Goal: Task Accomplishment & Management: Use online tool/utility

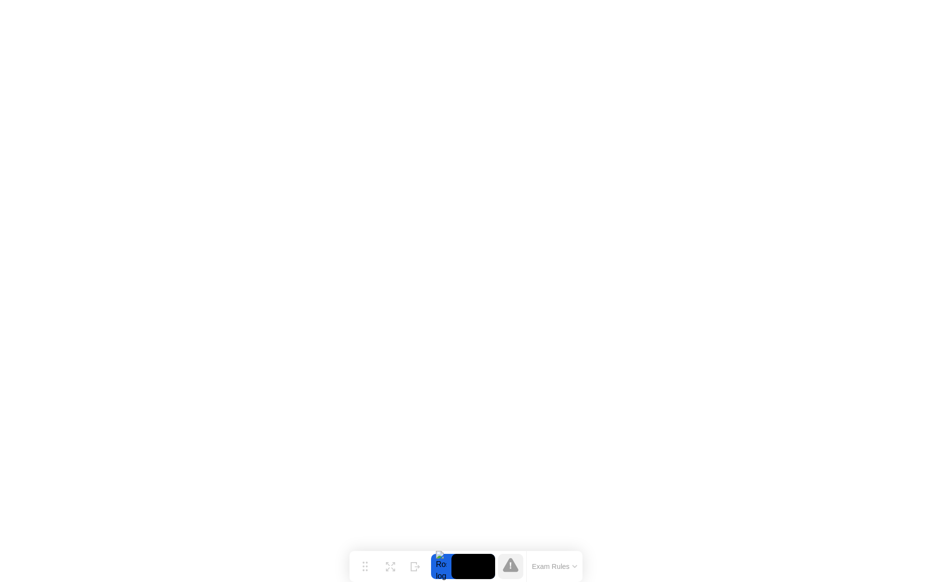
click at [563, 570] on button "Exam Rules" at bounding box center [554, 566] width 51 height 9
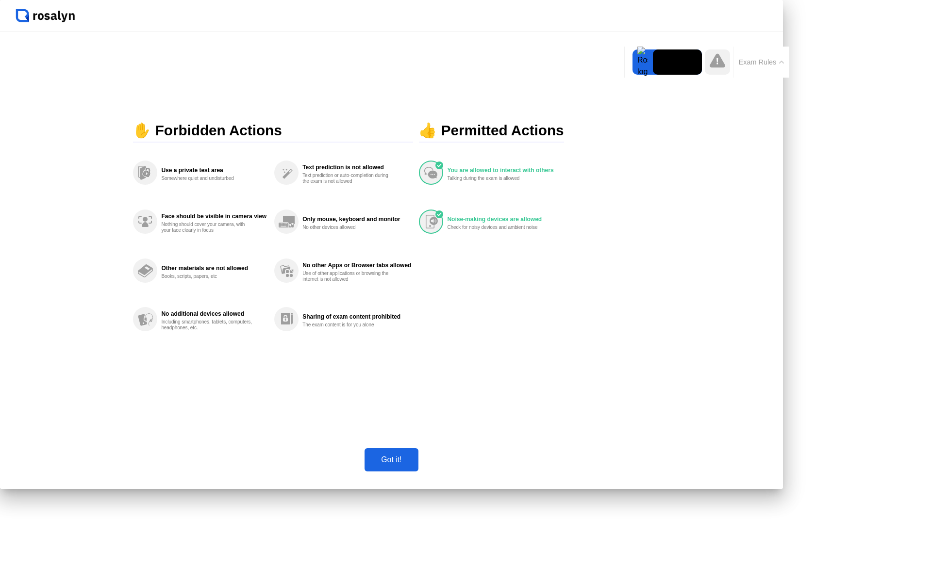
click at [785, 58] on button "Exam Rules" at bounding box center [761, 62] width 51 height 9
click at [0, 0] on div "Move" at bounding box center [0, 0] width 0 height 0
click at [736, 66] on button "Exam Rules" at bounding box center [761, 62] width 51 height 9
click at [415, 464] on div "Got it!" at bounding box center [391, 460] width 48 height 9
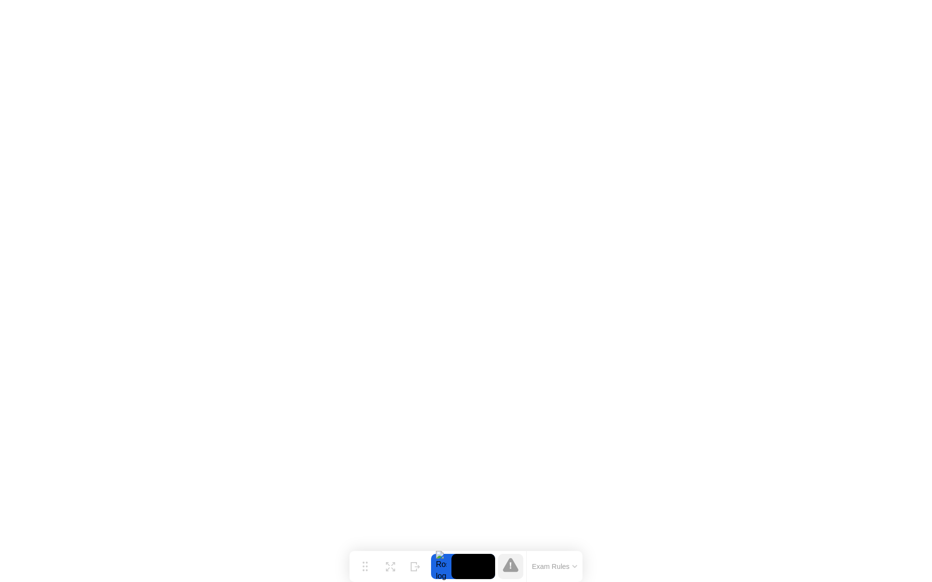
click at [442, 568] on div at bounding box center [441, 566] width 20 height 25
click at [461, 566] on video at bounding box center [473, 566] width 44 height 25
click at [419, 572] on div "Hide" at bounding box center [415, 575] width 11 height 6
click at [898, 560] on button "Show" at bounding box center [892, 566] width 25 height 25
click at [394, 572] on div "Expand" at bounding box center [389, 575] width 17 height 6
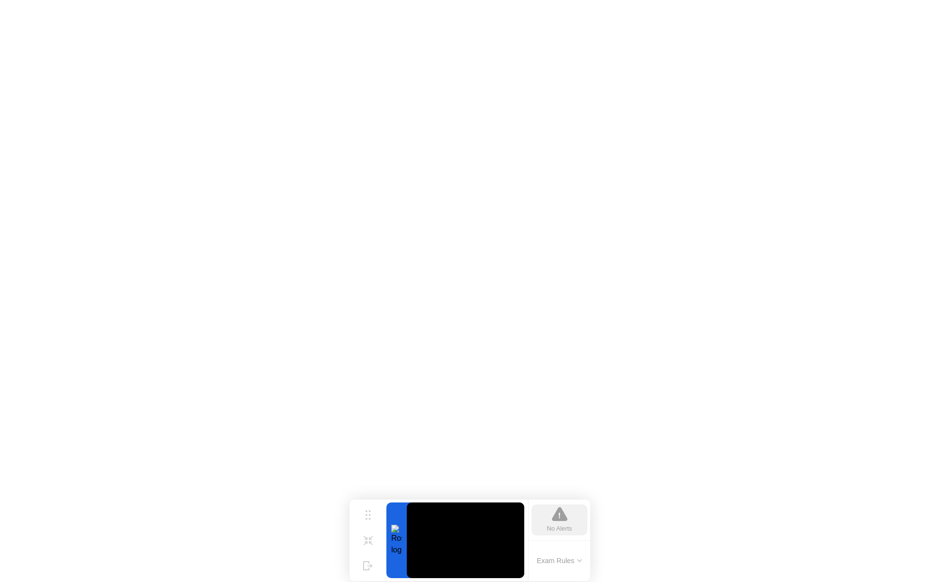
click at [565, 573] on div "Exam Rules" at bounding box center [559, 560] width 62 height 41
click at [576, 562] on button "Exam Rules" at bounding box center [559, 561] width 51 height 9
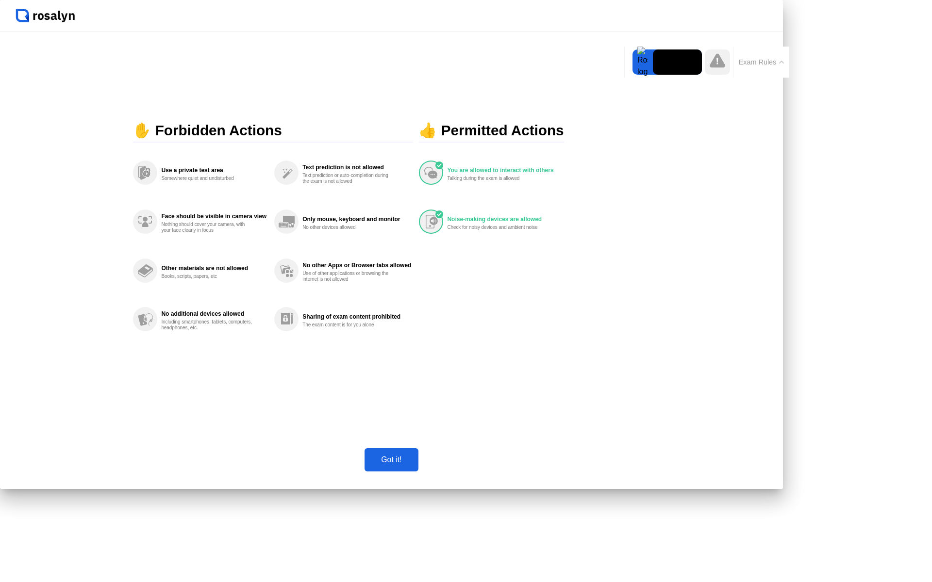
click at [418, 472] on button "Got it!" at bounding box center [390, 459] width 53 height 23
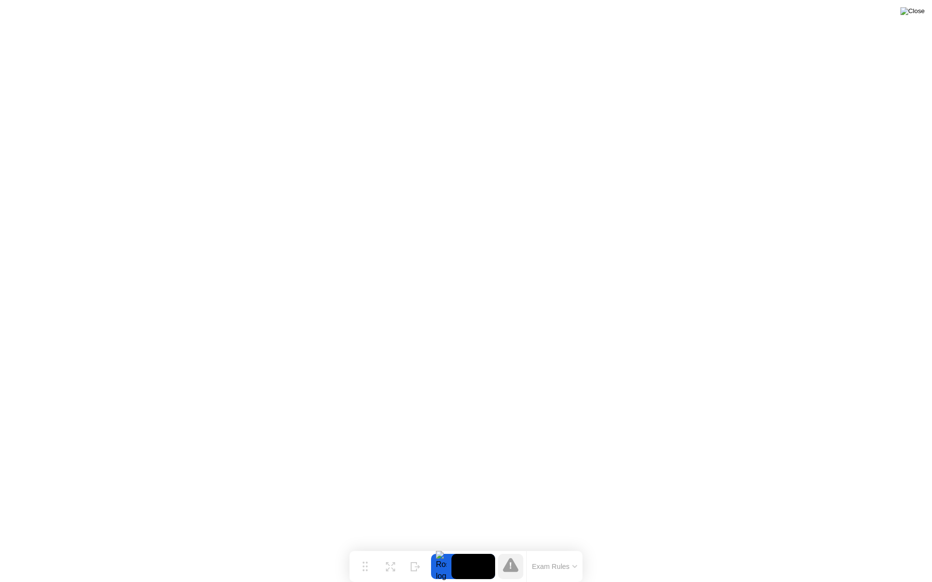
click at [917, 13] on img at bounding box center [912, 11] width 24 height 8
click at [552, 569] on button "Exam Rules" at bounding box center [554, 566] width 51 height 9
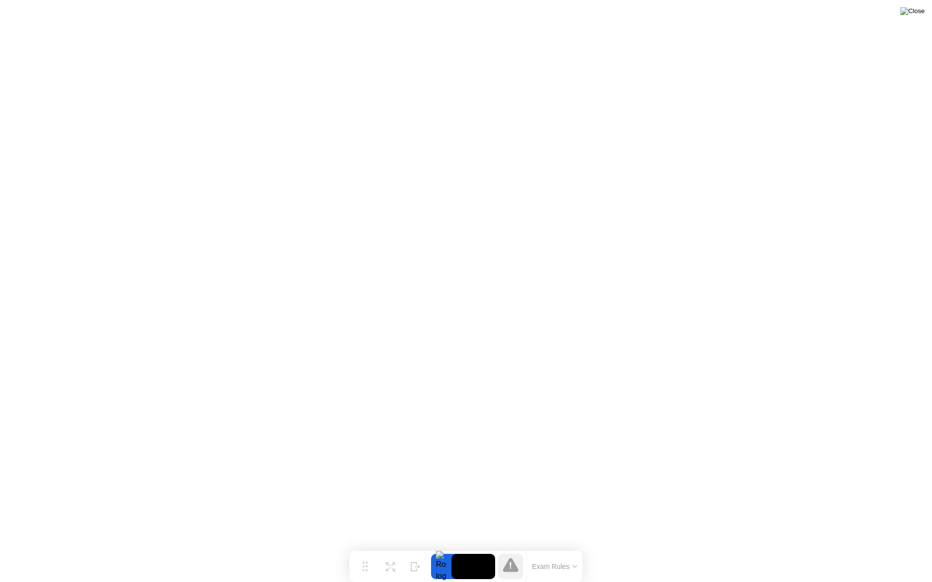
click at [918, 12] on img at bounding box center [912, 11] width 24 height 8
click at [920, 7] on img at bounding box center [912, 11] width 24 height 8
